Goal: Find specific page/section: Find specific page/section

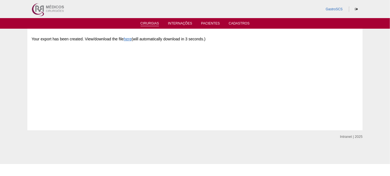
click at [152, 23] on link "Cirurgias" at bounding box center [149, 23] width 19 height 5
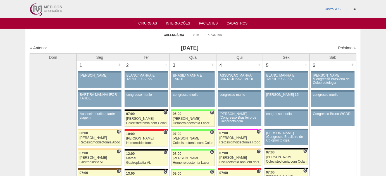
click at [210, 23] on link "Pacientes" at bounding box center [208, 23] width 19 height 5
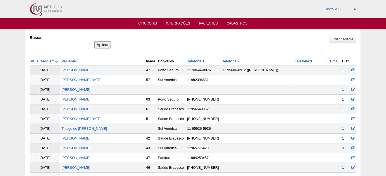
click at [143, 25] on link "Cirurgias" at bounding box center [147, 23] width 19 height 5
